Goal: Check status: Check status

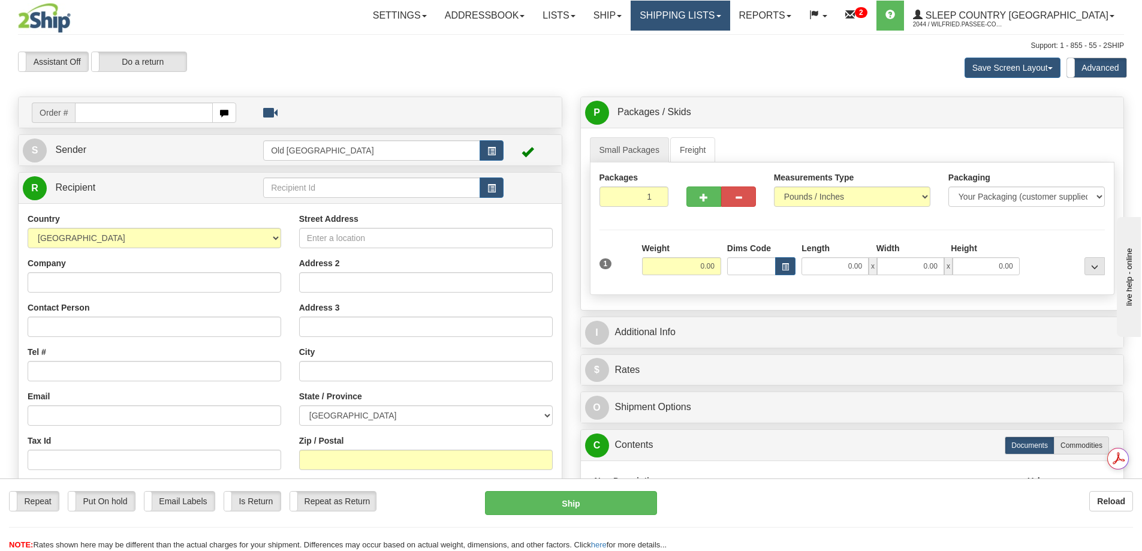
click at [719, 17] on link "Shipping lists" at bounding box center [680, 16] width 99 height 30
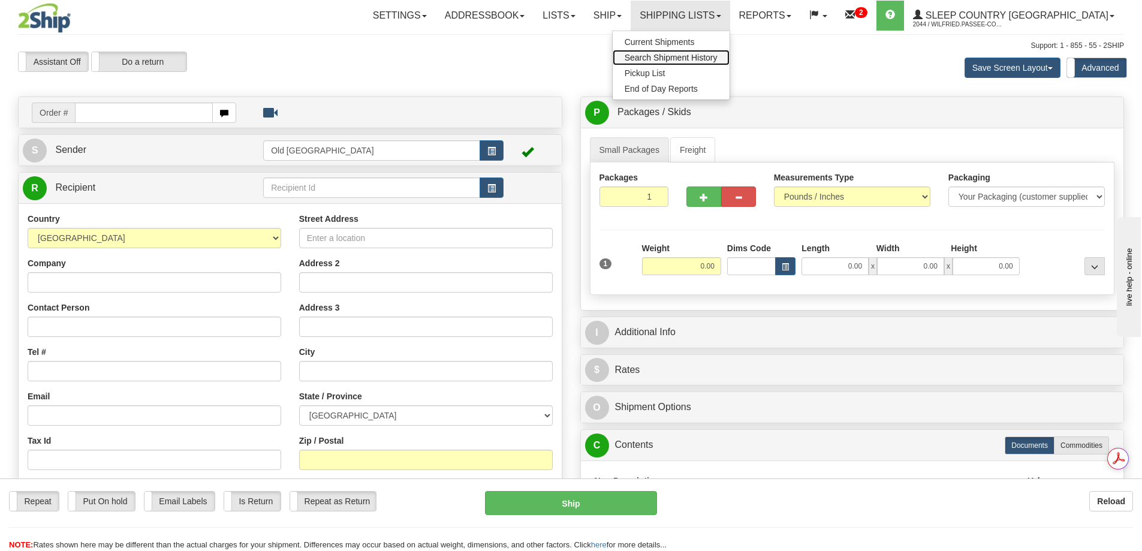
click at [717, 60] on span "Search Shipment History" at bounding box center [671, 58] width 93 height 10
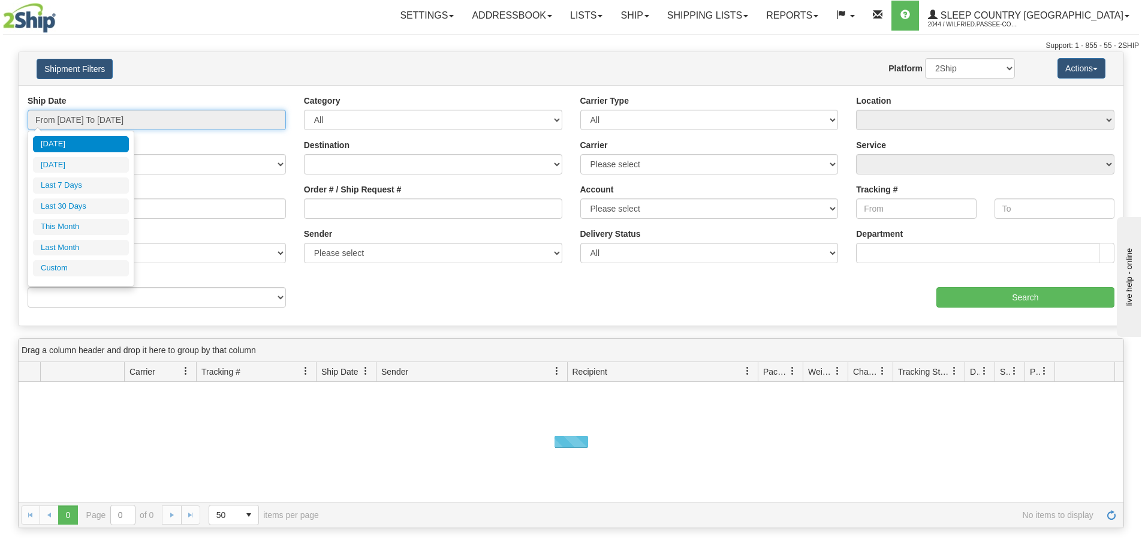
click at [173, 114] on input "From 10/01/2025 To 10/02/2025" at bounding box center [157, 120] width 258 height 20
click at [77, 204] on li "Last 30 Days" at bounding box center [81, 206] width 96 height 16
type input "From 09/03/2025 To 10/02/2025"
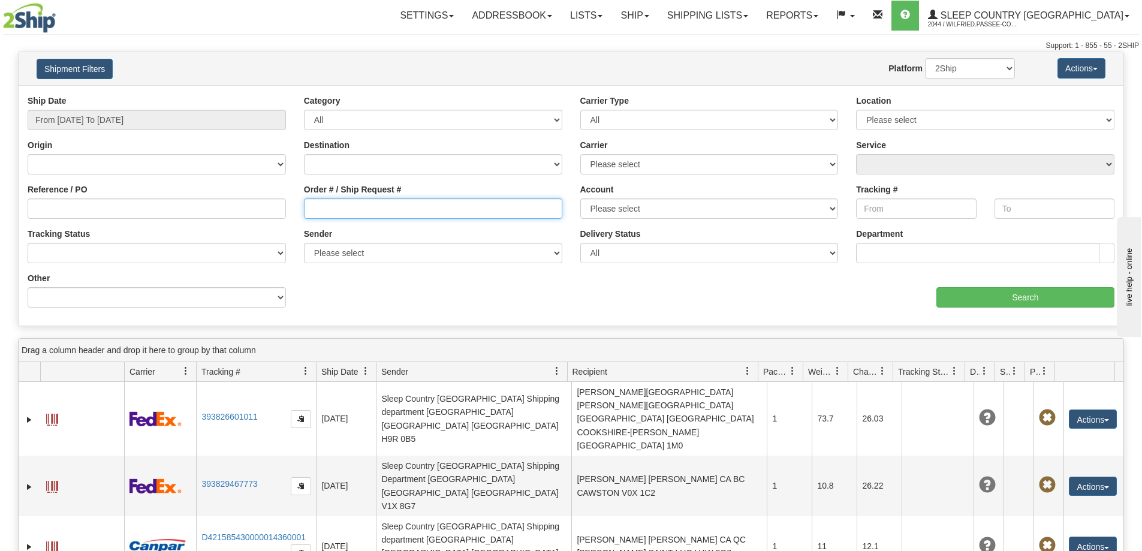
click at [324, 209] on input "Order # / Ship Request #" at bounding box center [433, 208] width 258 height 20
paste input "9008I140326"
type input "9008I140326"
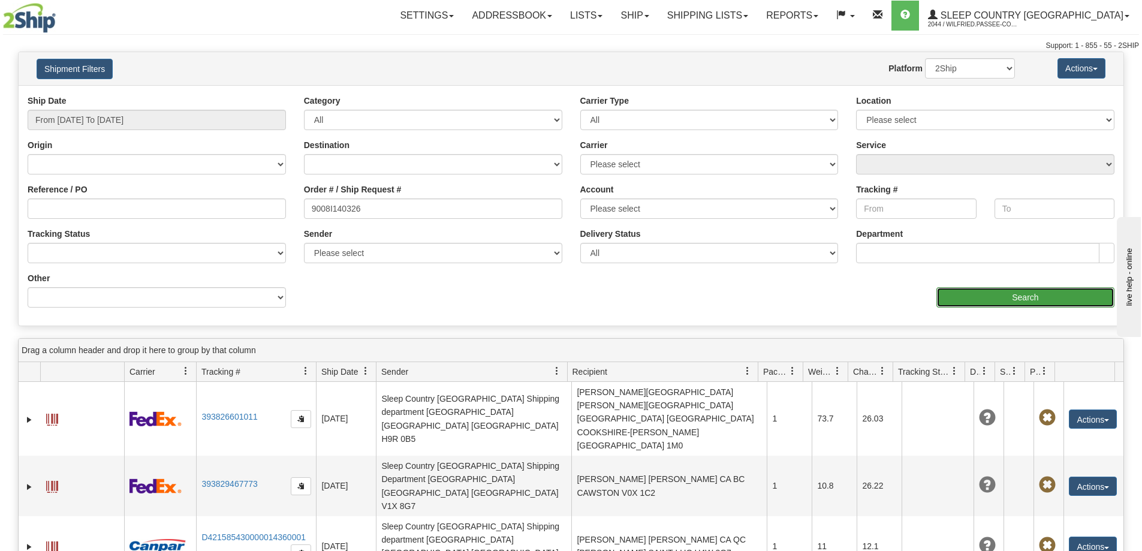
click at [988, 298] on input "Search" at bounding box center [1025, 297] width 178 height 20
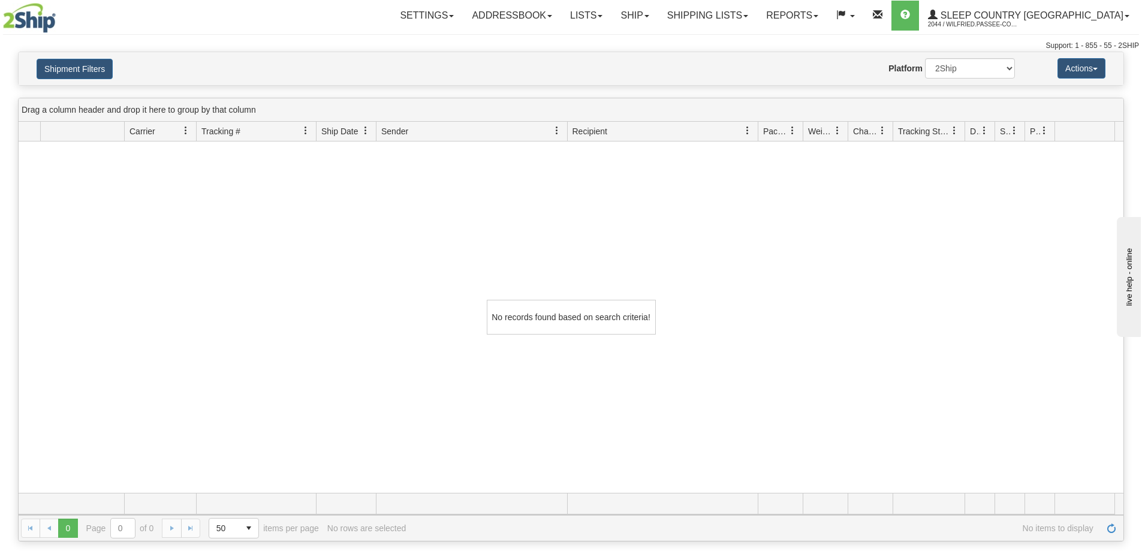
click at [450, 71] on div "Website Agent Nothing selected Client User Platform 2Ship Imported" at bounding box center [616, 68] width 815 height 20
click at [757, 18] on link "Shipping lists" at bounding box center [707, 16] width 99 height 30
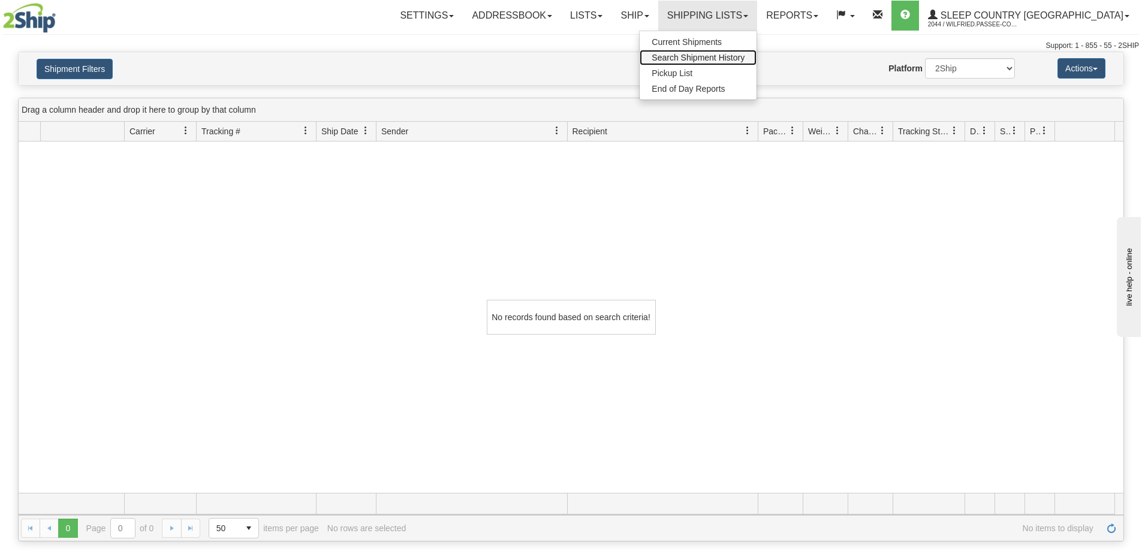
click at [744, 56] on span "Search Shipment History" at bounding box center [698, 58] width 93 height 10
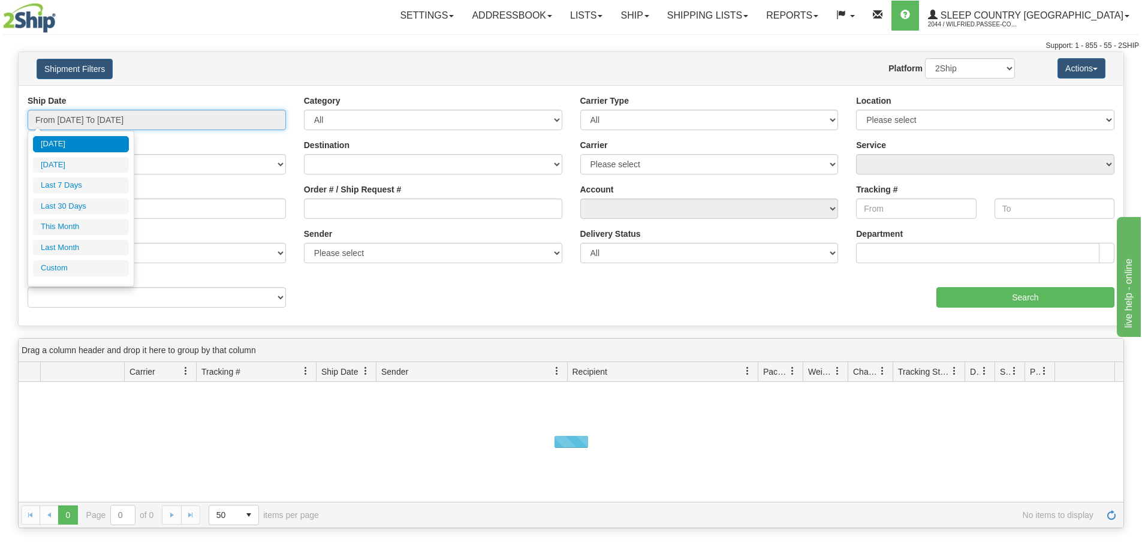
drag, startPoint x: 76, startPoint y: 111, endPoint x: 79, endPoint y: 123, distance: 12.4
click at [77, 111] on input "From 10/01/2025 To 10/02/2025" at bounding box center [157, 120] width 258 height 20
click at [76, 208] on li "Last 30 Days" at bounding box center [81, 206] width 96 height 16
type input "From 09/03/2025 To 10/02/2025"
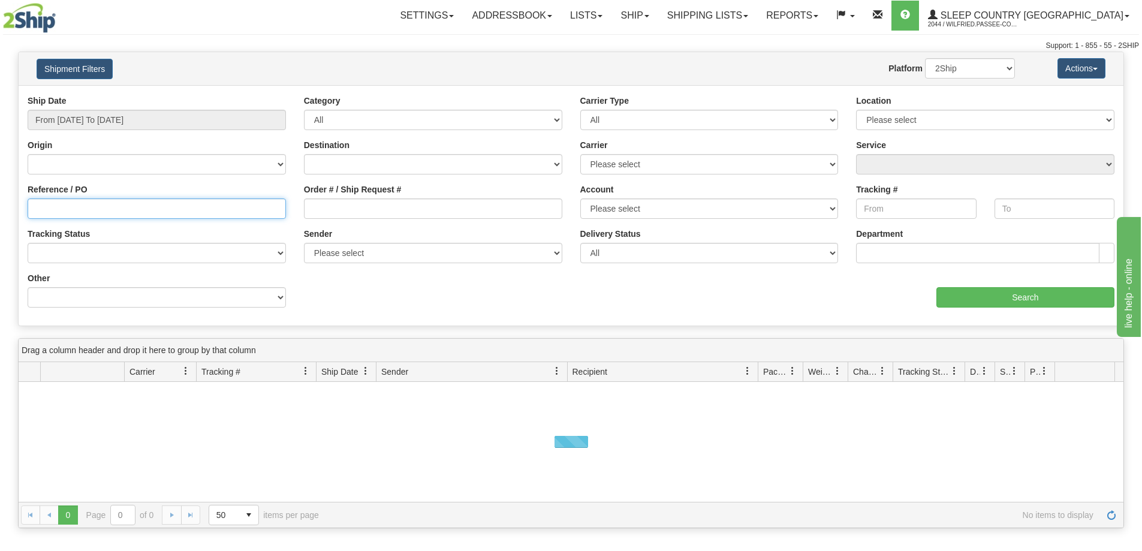
click at [67, 212] on input "Reference / PO" at bounding box center [157, 208] width 258 height 20
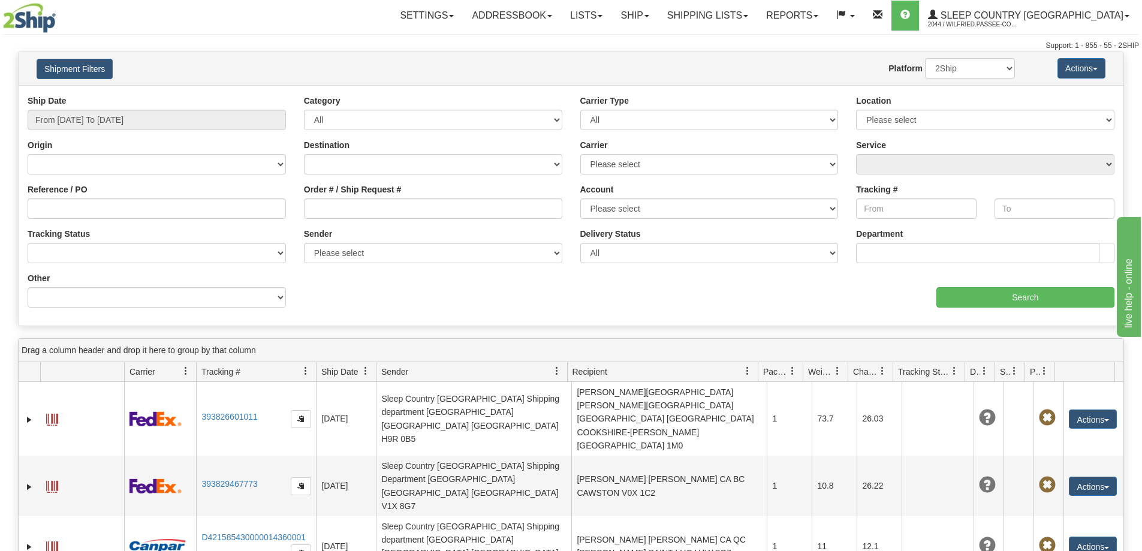
click at [250, 55] on div "Shipment Filters Website Agent Nothing selected Client User Platform 2Ship Impo…" at bounding box center [571, 68] width 1105 height 33
